Goal: Task Accomplishment & Management: Manage account settings

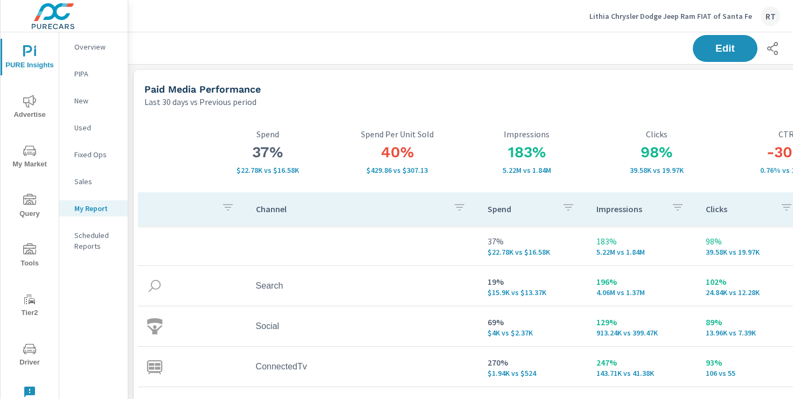
scroll to position [1865, 798]
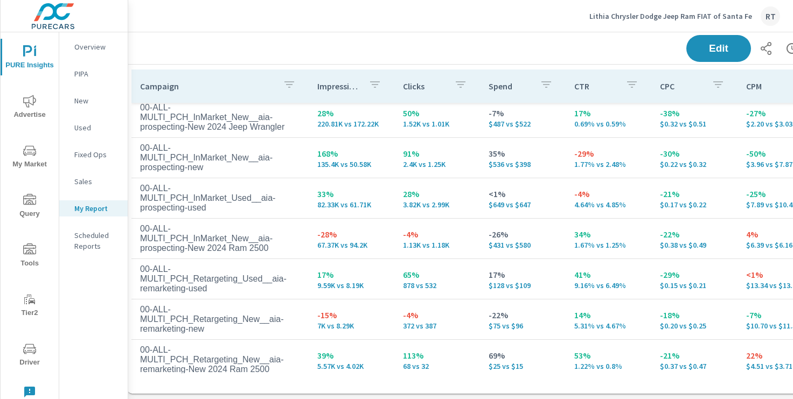
click at [685, 17] on p "Lithia Chrysler Dodge Jeep Ram FIAT of Santa Fe" at bounding box center [670, 16] width 163 height 10
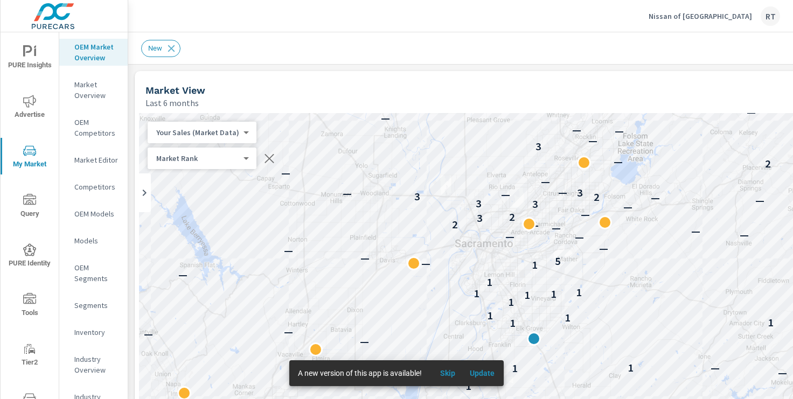
scroll to position [1, 0]
click at [447, 372] on span "Skip" at bounding box center [448, 374] width 26 height 10
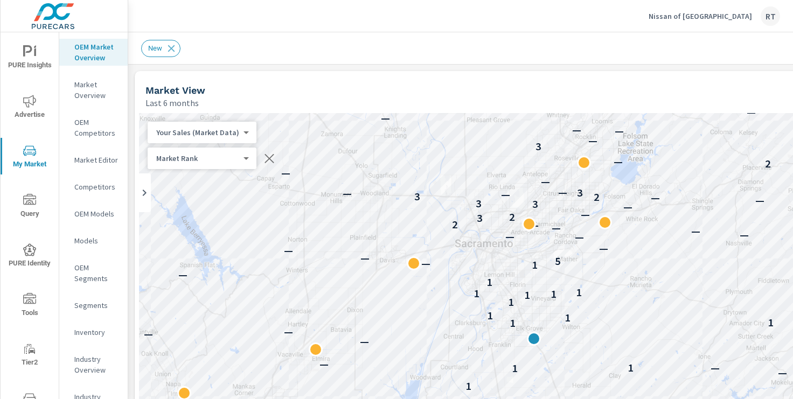
drag, startPoint x: 670, startPoint y: 95, endPoint x: 566, endPoint y: 73, distance: 106.9
click at [566, 73] on div "Market View Last 6 months" at bounding box center [483, 90] width 696 height 38
drag, startPoint x: 624, startPoint y: 99, endPoint x: 548, endPoint y: 73, distance: 80.8
click at [548, 73] on div "Market View Last 6 months" at bounding box center [483, 90] width 696 height 38
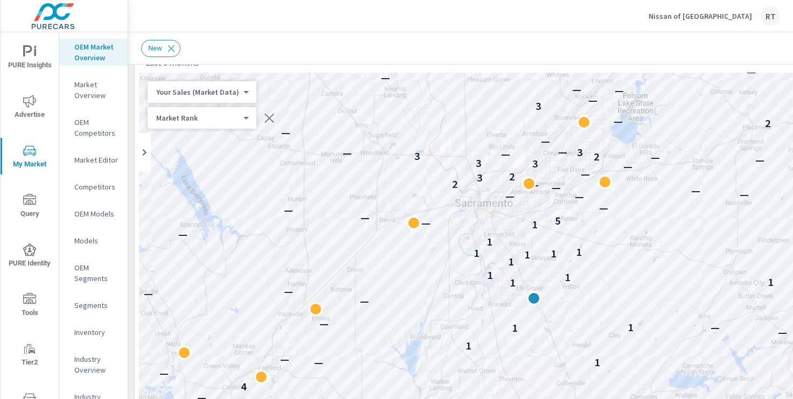
scroll to position [33, 0]
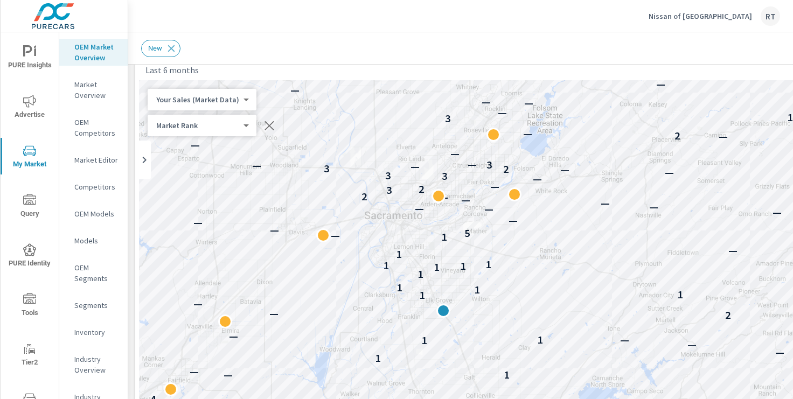
drag, startPoint x: 645, startPoint y: 169, endPoint x: 557, endPoint y: 174, distance: 87.9
click at [557, 174] on div "— — — — — — — — 2 — — — — — — — 2 — — — — — — — — — — — — — — — — — — — — — — —…" at bounding box center [527, 298] width 776 height 437
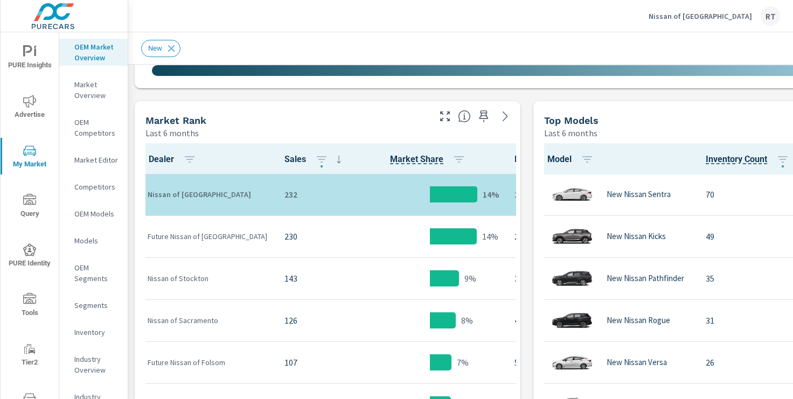
scroll to position [511, 0]
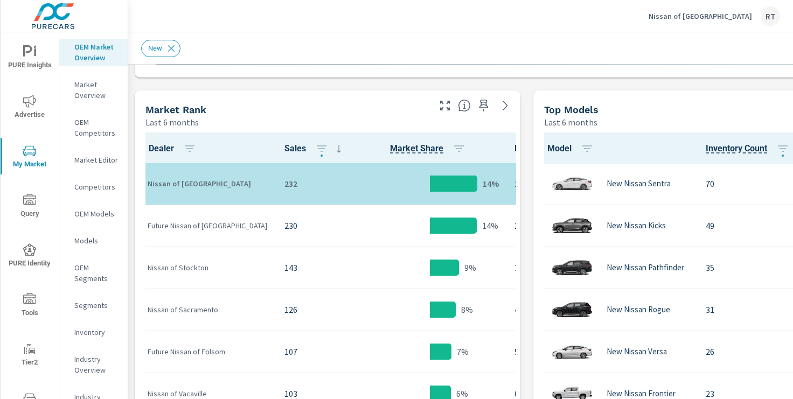
click at [701, 16] on p "Nissan of Elk Grove" at bounding box center [700, 16] width 103 height 10
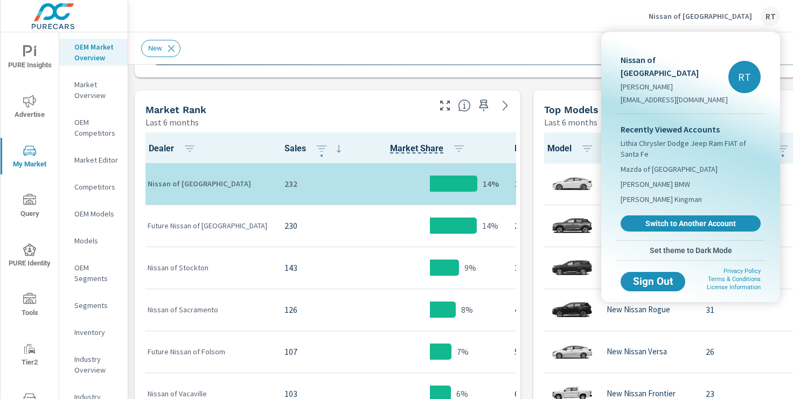
click at [552, 44] on div at bounding box center [396, 199] width 793 height 399
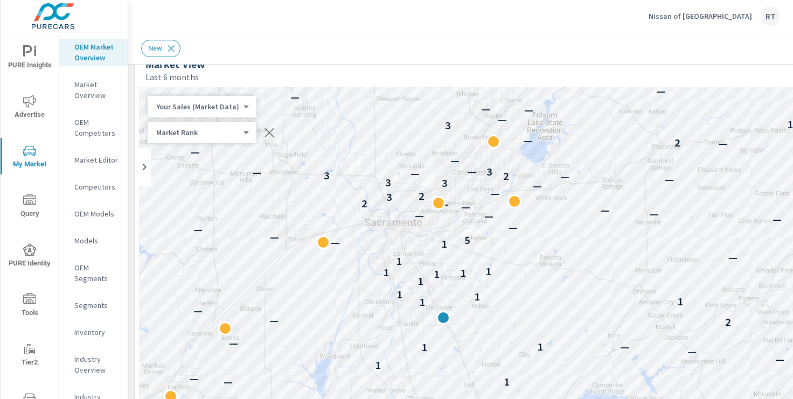
scroll to position [34, 0]
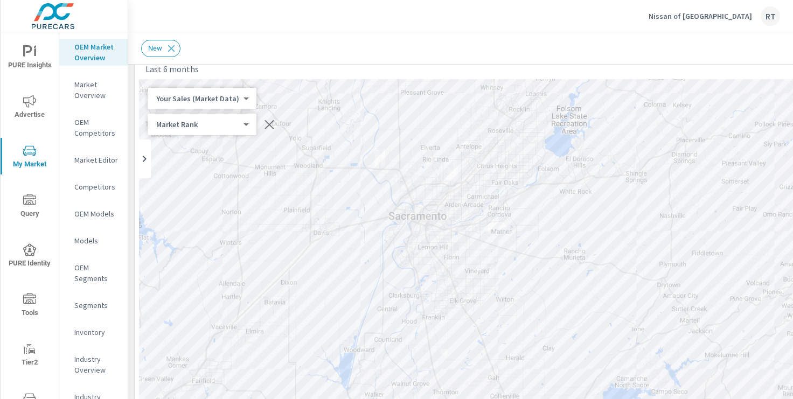
drag, startPoint x: 589, startPoint y: 130, endPoint x: 610, endPoint y: 133, distance: 21.7
click at [610, 133] on div "— — — — — — — — 2 — — — — — — — 2 — — — — — — — — — — — — — — — — — — — — — — —…" at bounding box center [527, 297] width 776 height 437
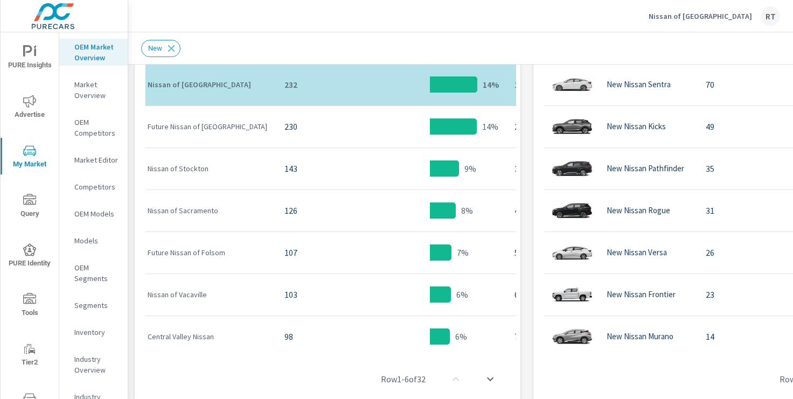
scroll to position [639, 0]
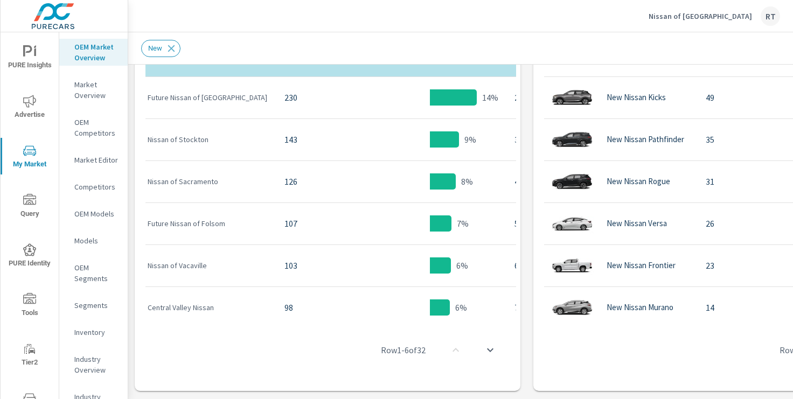
click at [724, 14] on p "Nissan of Elk Grove" at bounding box center [700, 16] width 103 height 10
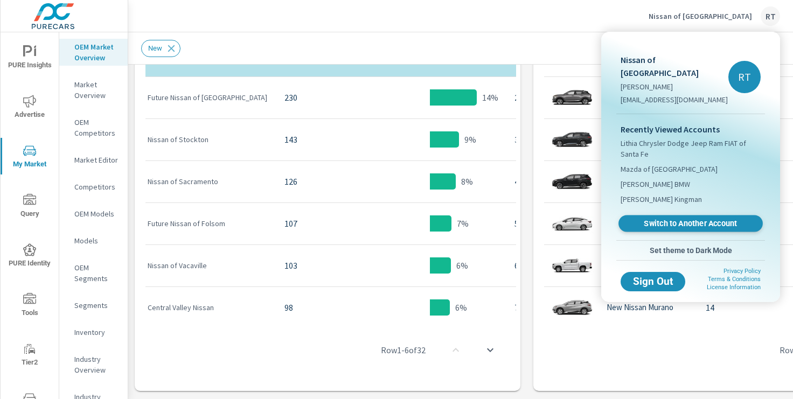
click at [664, 219] on span "Switch to Another Account" at bounding box center [690, 224] width 132 height 10
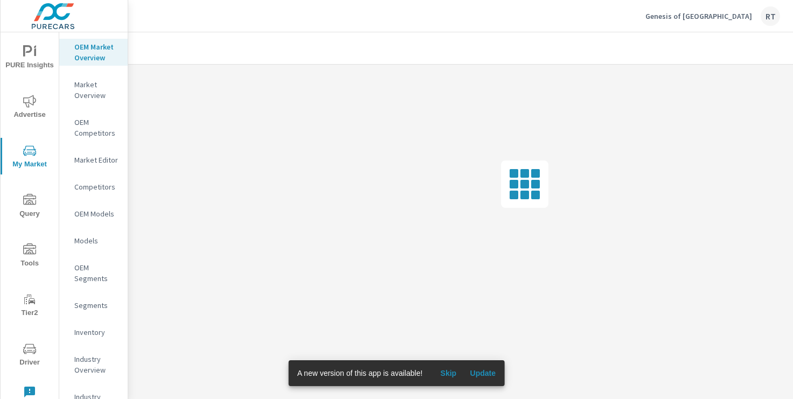
click at [451, 370] on span "Skip" at bounding box center [448, 374] width 26 height 10
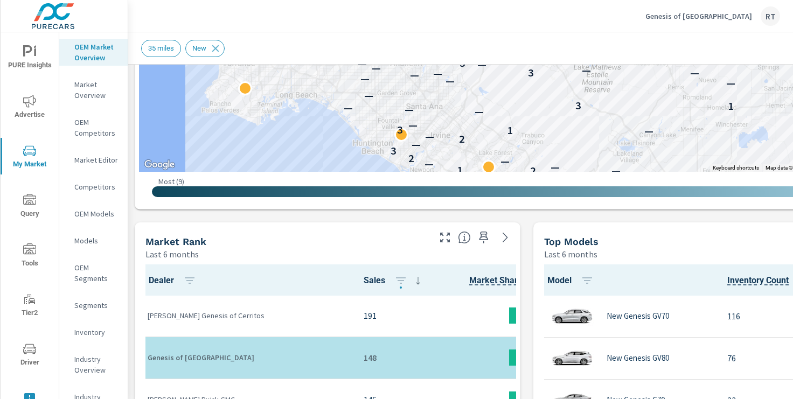
scroll to position [379, 133]
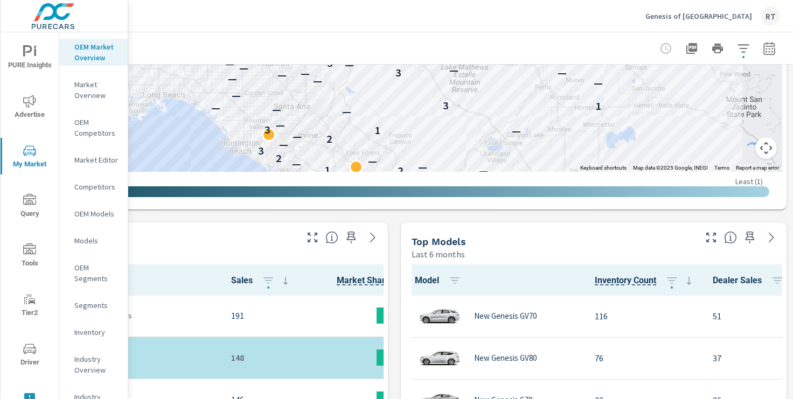
click at [764, 150] on button "Map camera controls" at bounding box center [766, 148] width 22 height 22
click at [738, 150] on button "Zoom out" at bounding box center [739, 148] width 22 height 22
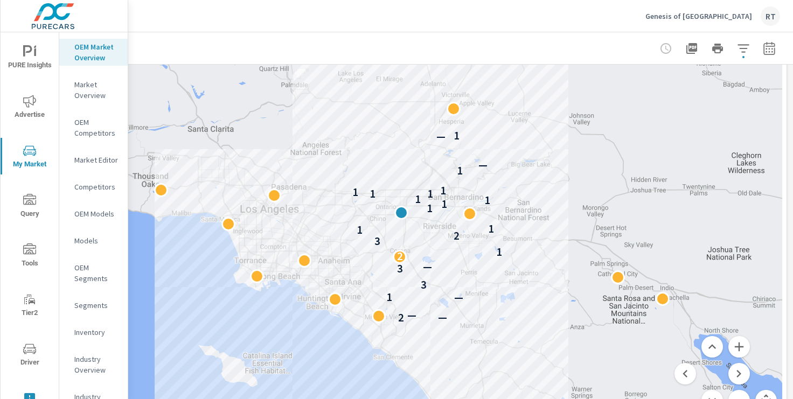
scroll to position [128, 133]
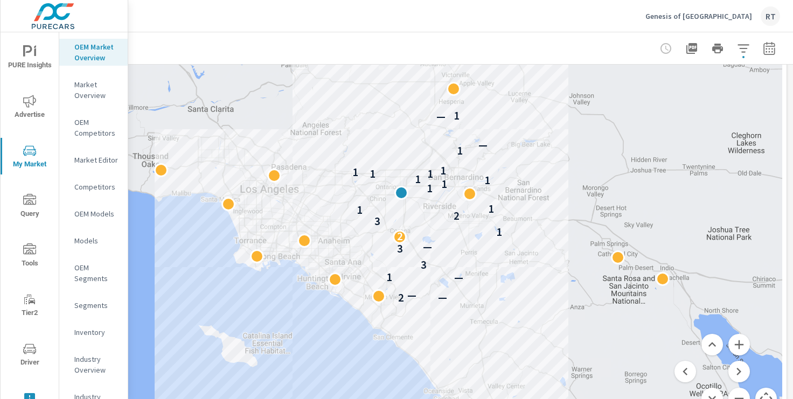
drag, startPoint x: 487, startPoint y: 189, endPoint x: 488, endPoint y: 171, distance: 18.3
click at [488, 171] on div "2 — — — 1 3 3 — 2 1 3 2 1 1 1 1 1 1 1 1 1 1 1 — — 1" at bounding box center [394, 203] width 776 height 437
click at [769, 47] on icon "button" at bounding box center [769, 48] width 13 height 13
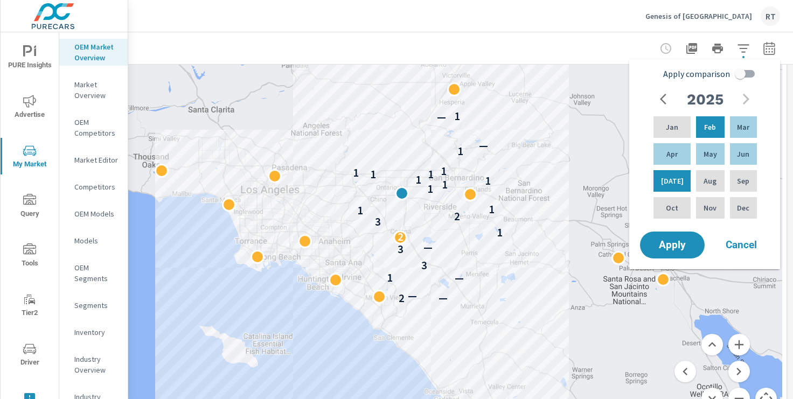
click at [739, 75] on input "Apply comparison" at bounding box center [740, 74] width 61 height 20
checkbox input "true"
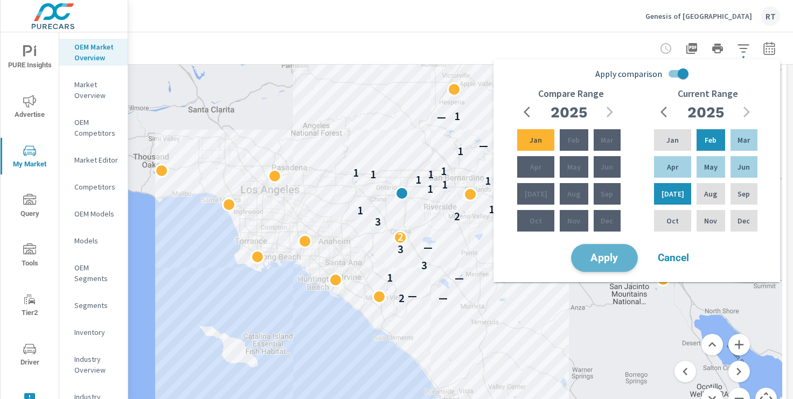
click at [608, 260] on span "Apply" at bounding box center [604, 258] width 44 height 10
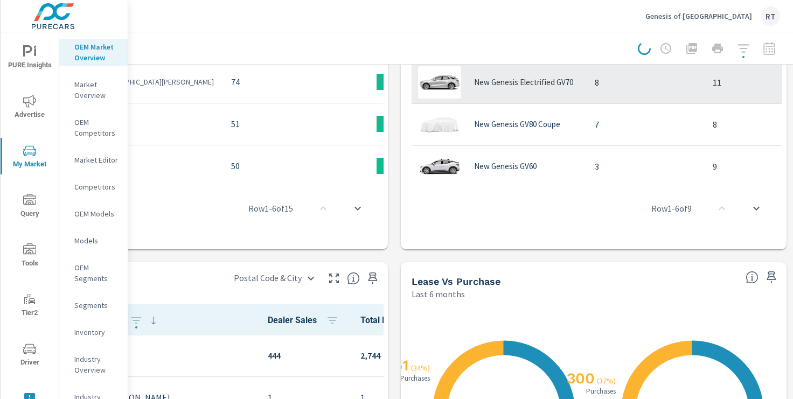
scroll to position [784, 133]
